Goal: Task Accomplishment & Management: Use online tool/utility

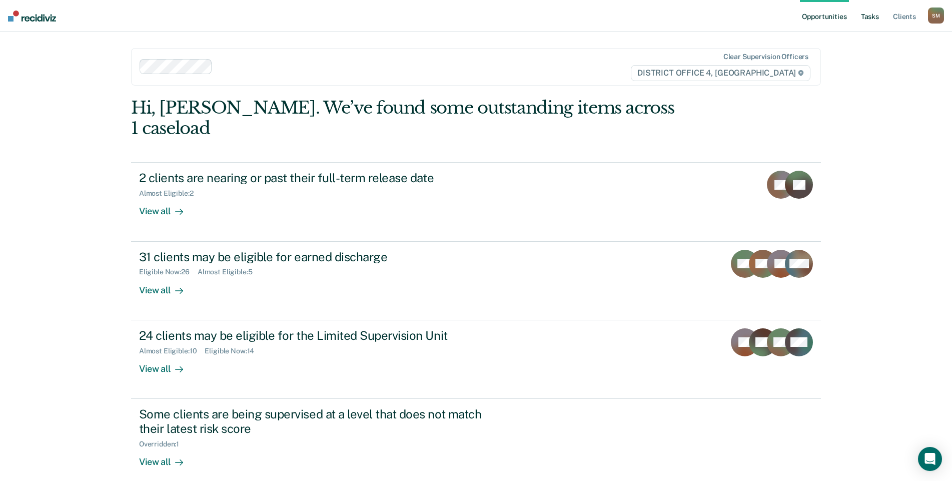
click at [879, 19] on link "Tasks" at bounding box center [870, 16] width 22 height 32
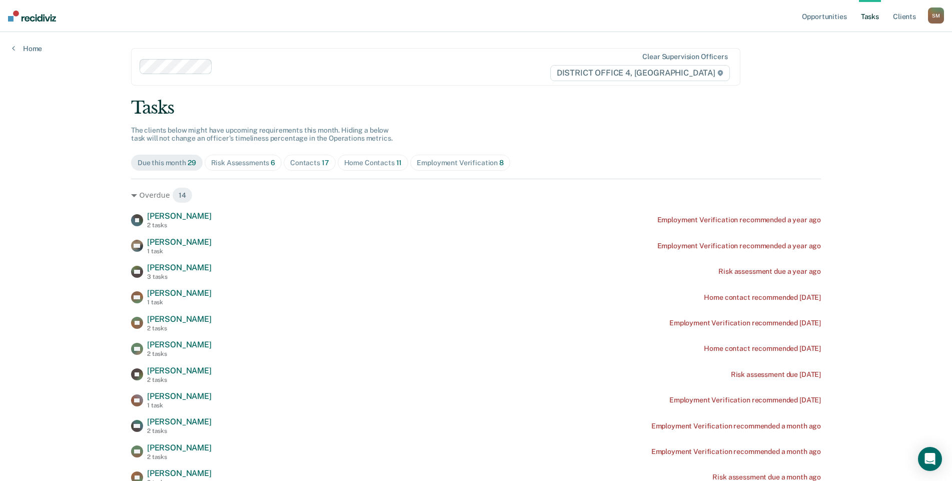
click at [305, 162] on div "Contacts 17" at bounding box center [309, 163] width 39 height 9
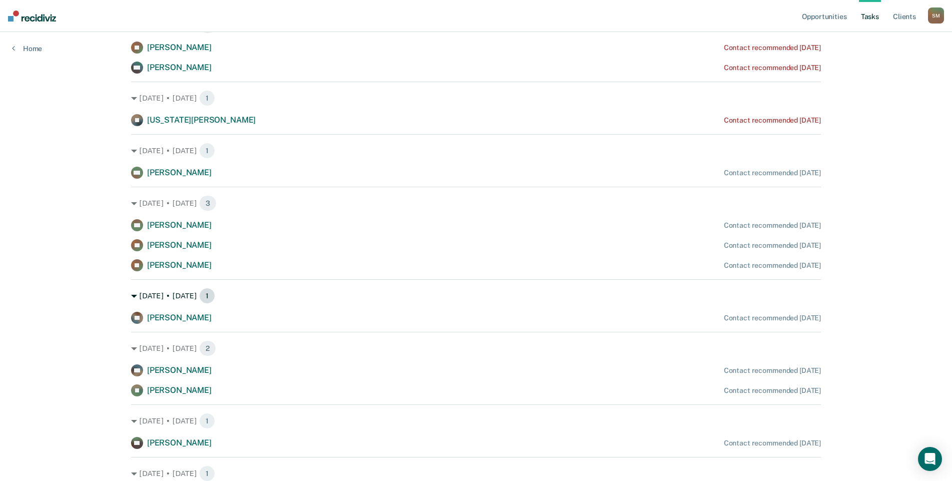
scroll to position [400, 0]
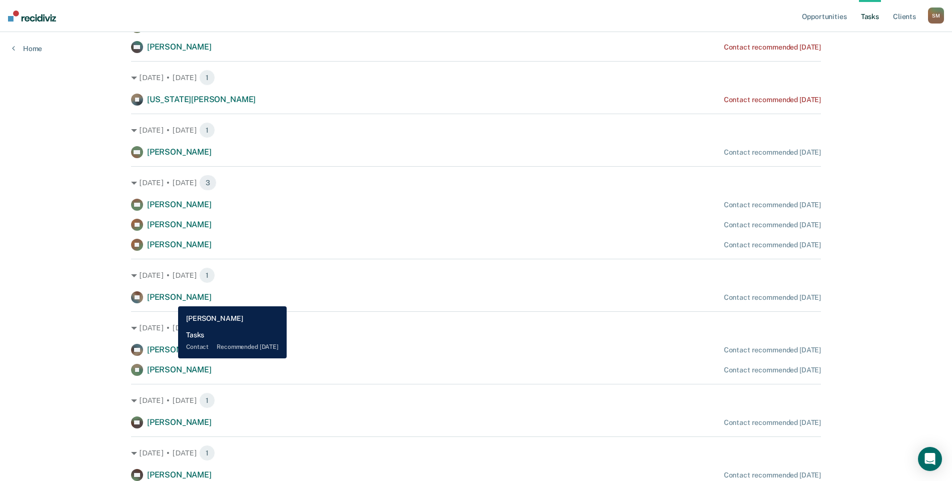
click at [171, 299] on span "[PERSON_NAME]" at bounding box center [179, 297] width 65 height 10
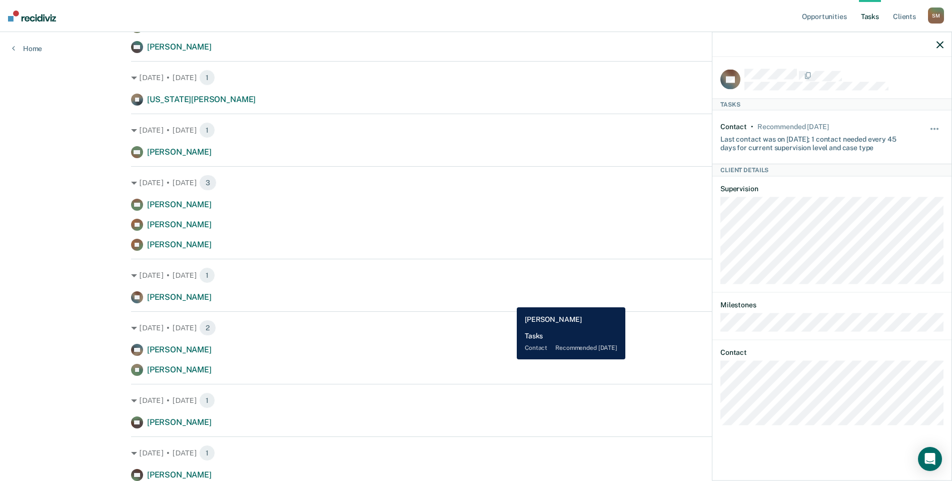
click at [509, 300] on div "AL [PERSON_NAME] Contact recommended [DATE]" at bounding box center [476, 297] width 690 height 12
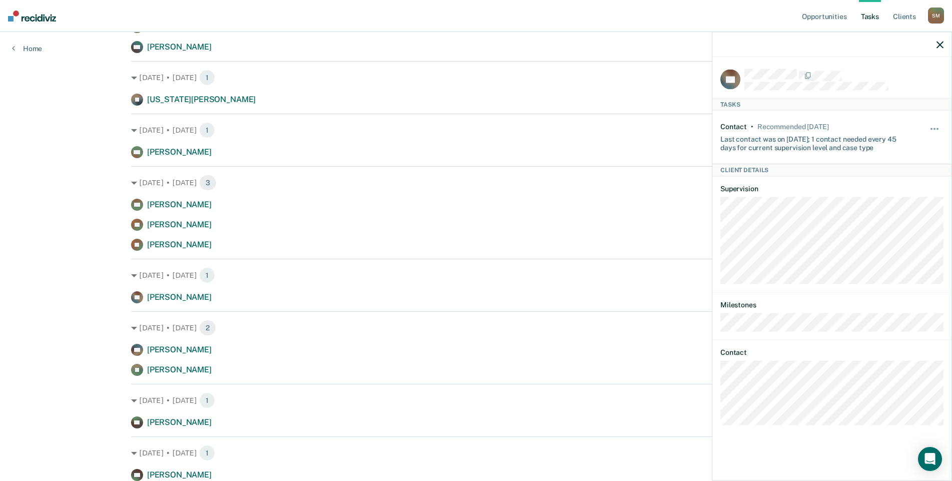
click at [941, 46] on icon "button" at bounding box center [939, 44] width 7 height 7
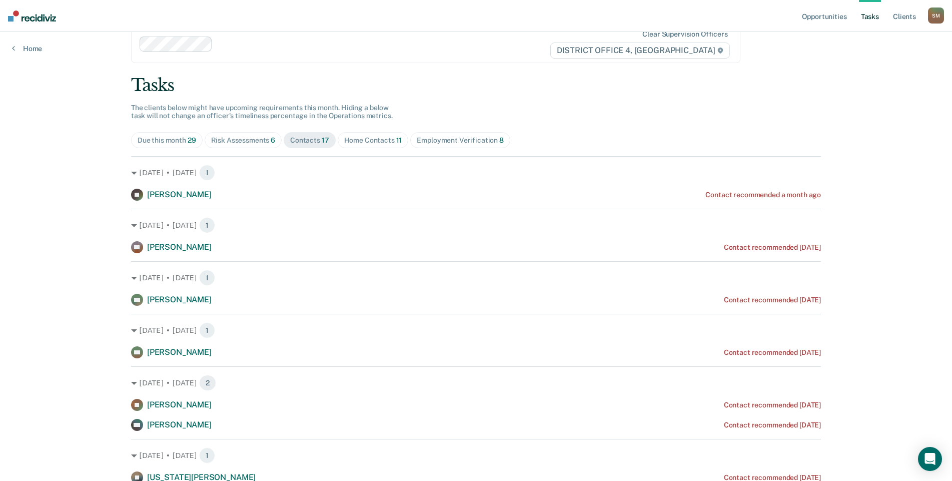
scroll to position [0, 0]
